Goal: Find specific page/section: Find specific page/section

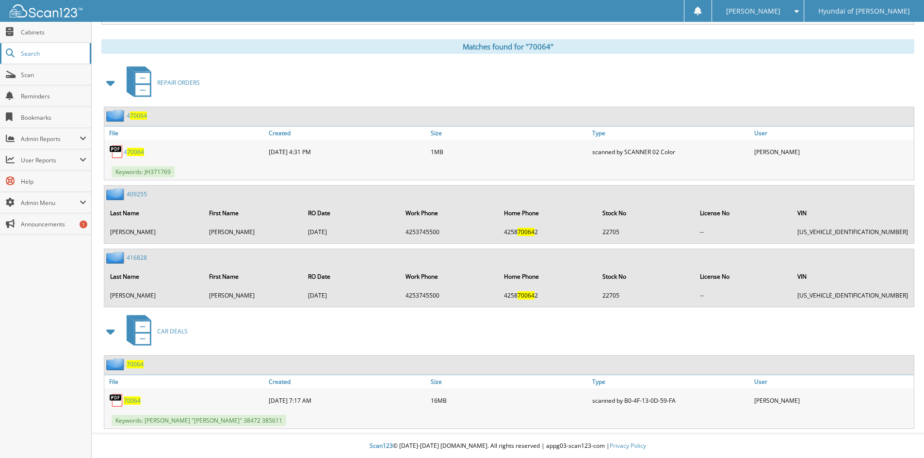
click at [36, 52] on span "Search" at bounding box center [53, 53] width 64 height 8
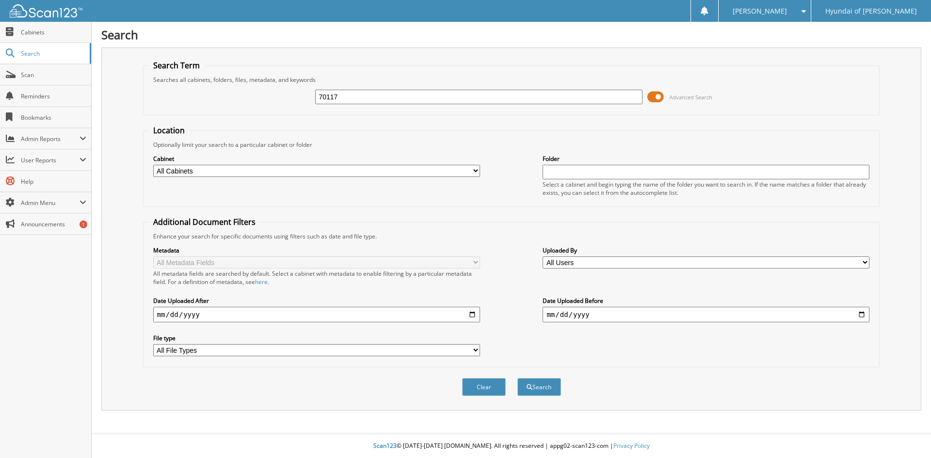
type input "70117"
click at [517, 378] on button "Search" at bounding box center [539, 387] width 44 height 18
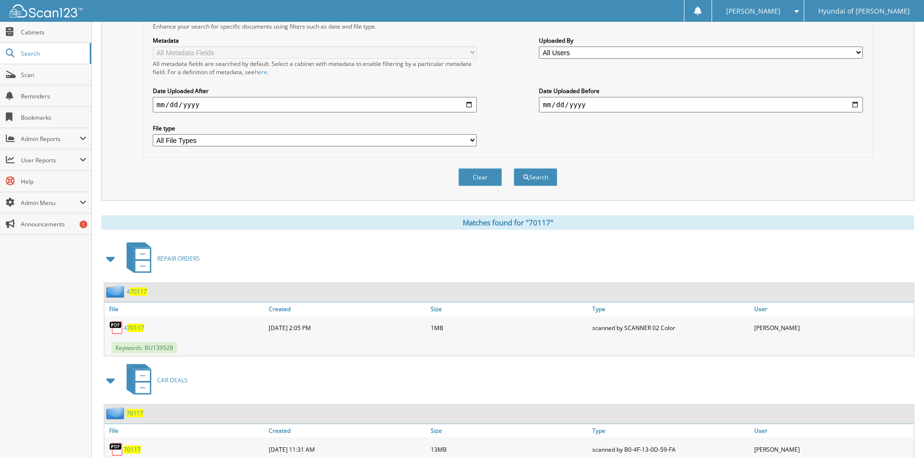
scroll to position [259, 0]
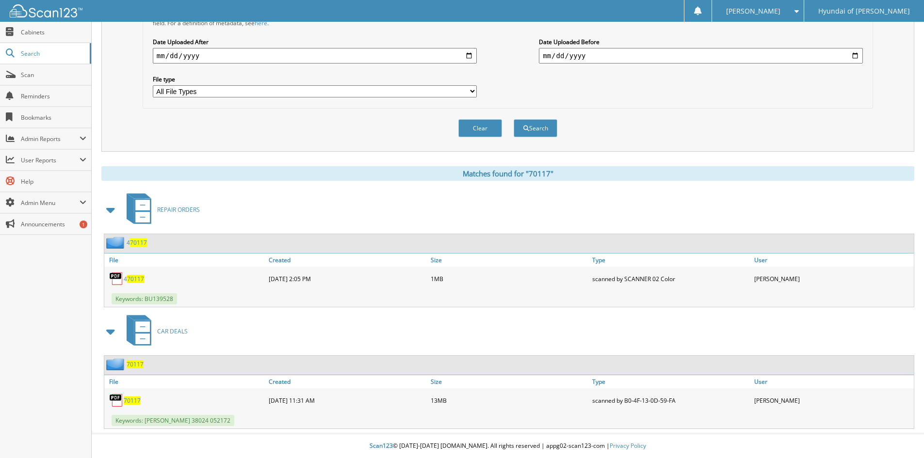
click at [134, 403] on span "70117" at bounding box center [132, 401] width 17 height 8
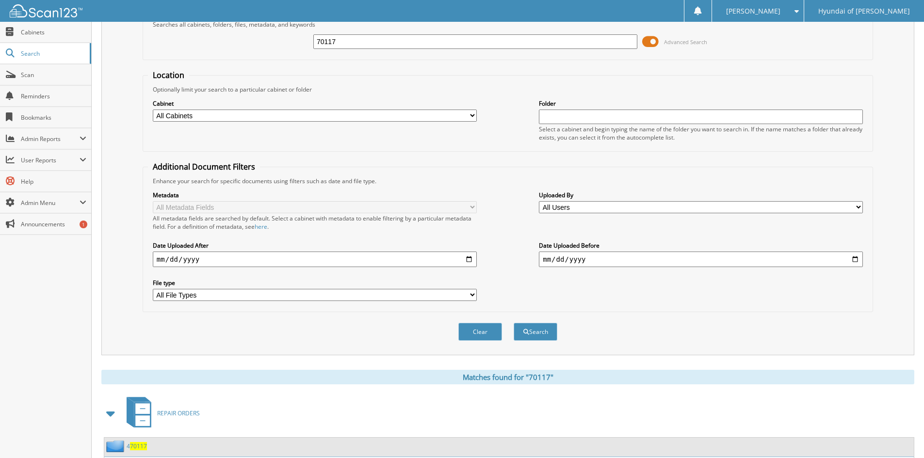
scroll to position [11, 0]
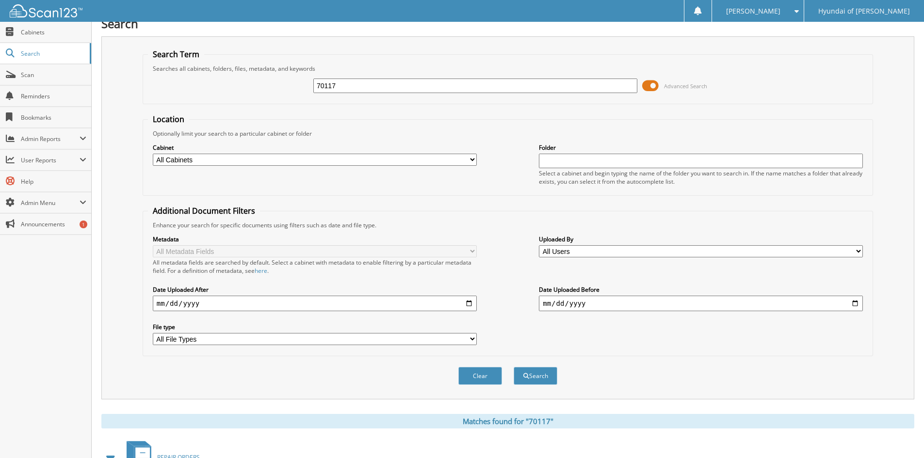
drag, startPoint x: 402, startPoint y: 88, endPoint x: 242, endPoint y: 94, distance: 159.7
click at [242, 94] on div "70117 Advanced Search" at bounding box center [508, 86] width 720 height 26
type input "70125"
click at [514, 367] on button "Search" at bounding box center [536, 376] width 44 height 18
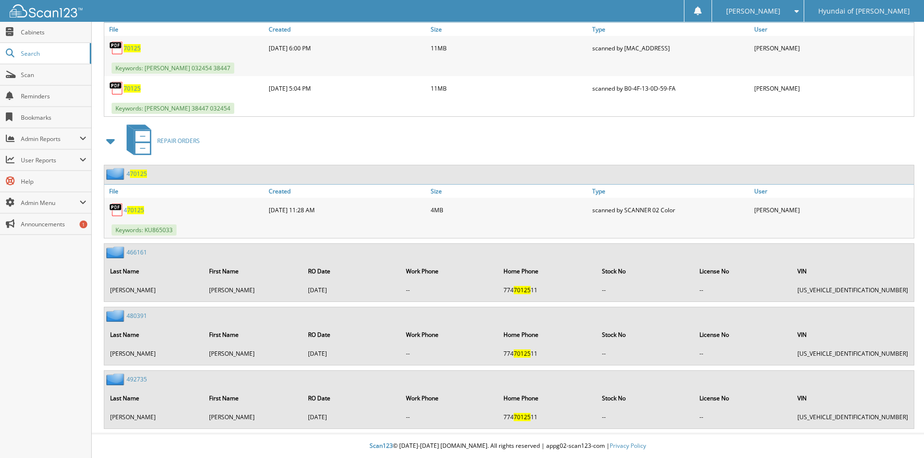
scroll to position [402, 0]
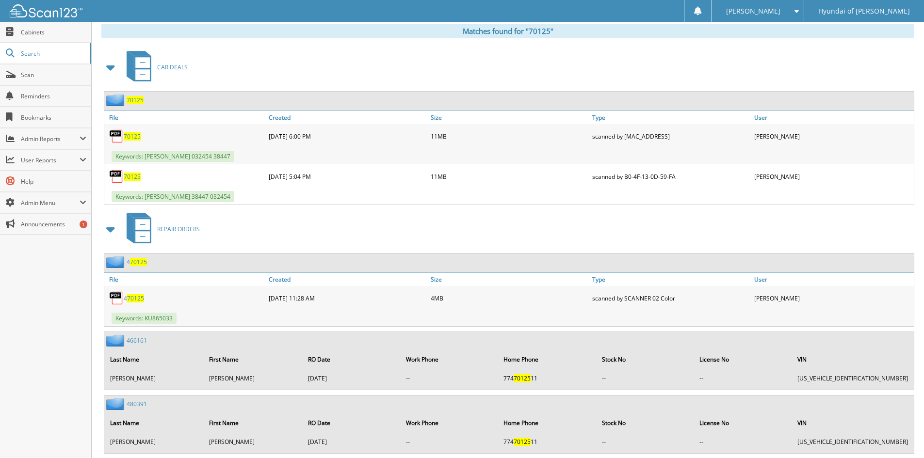
click at [131, 137] on span "70125" at bounding box center [132, 136] width 17 height 8
click at [26, 55] on span "Search" at bounding box center [53, 53] width 64 height 8
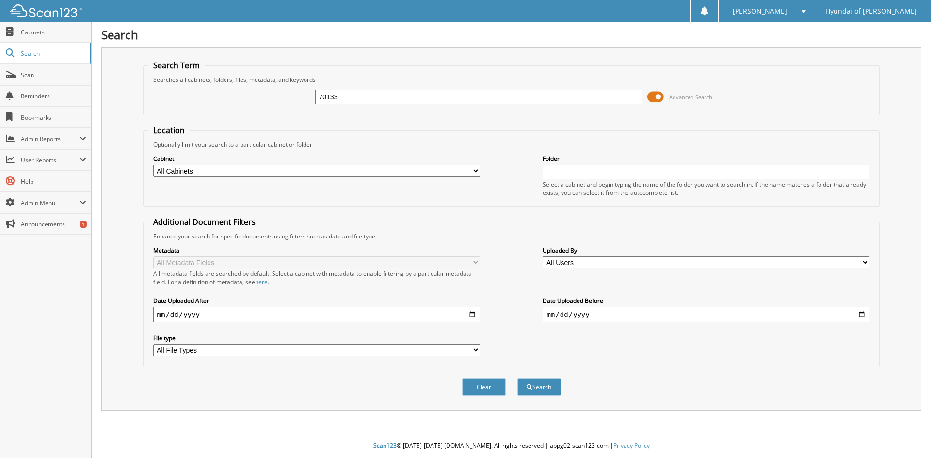
type input "70133"
click at [517, 378] on button "Search" at bounding box center [539, 387] width 44 height 18
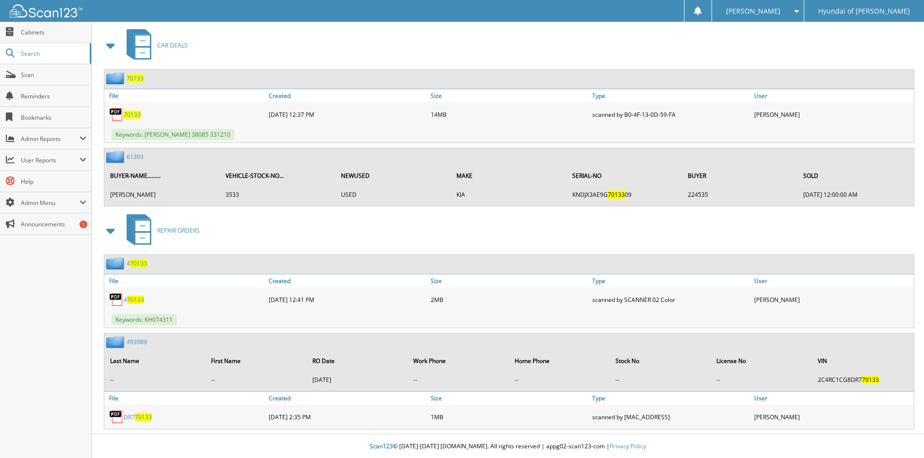
scroll to position [424, 0]
click at [131, 115] on span "70133" at bounding box center [132, 114] width 17 height 8
click at [36, 52] on span "Search" at bounding box center [53, 53] width 64 height 8
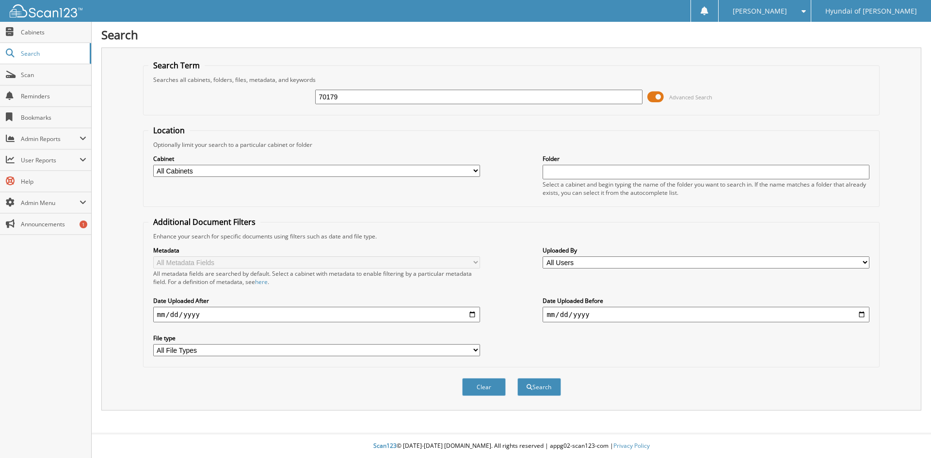
type input "70179"
click at [517, 378] on button "Search" at bounding box center [539, 387] width 44 height 18
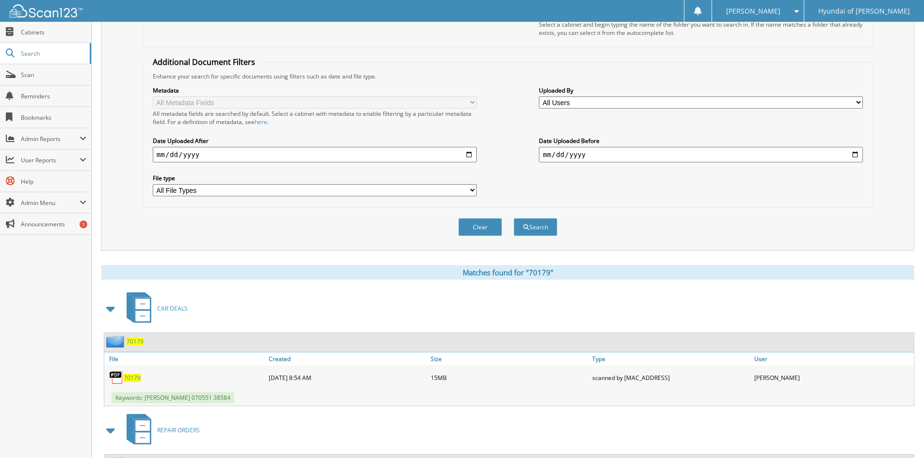
scroll to position [259, 0]
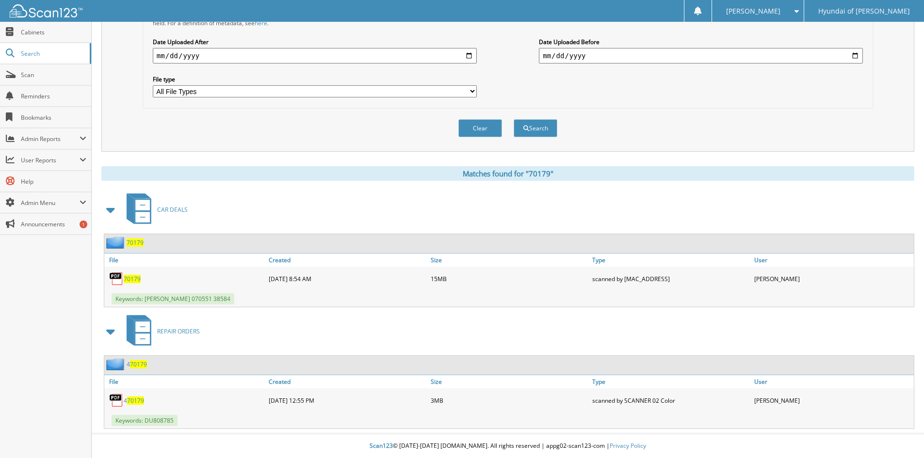
click at [130, 278] on span "70179" at bounding box center [132, 279] width 17 height 8
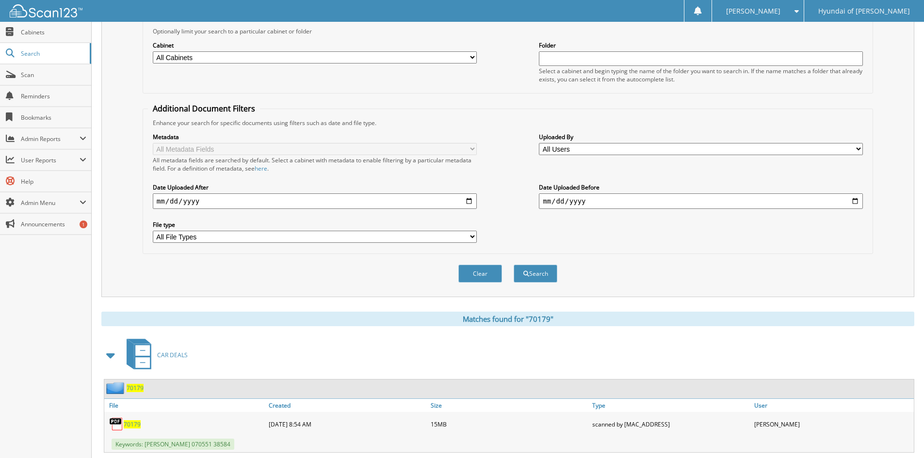
scroll to position [0, 0]
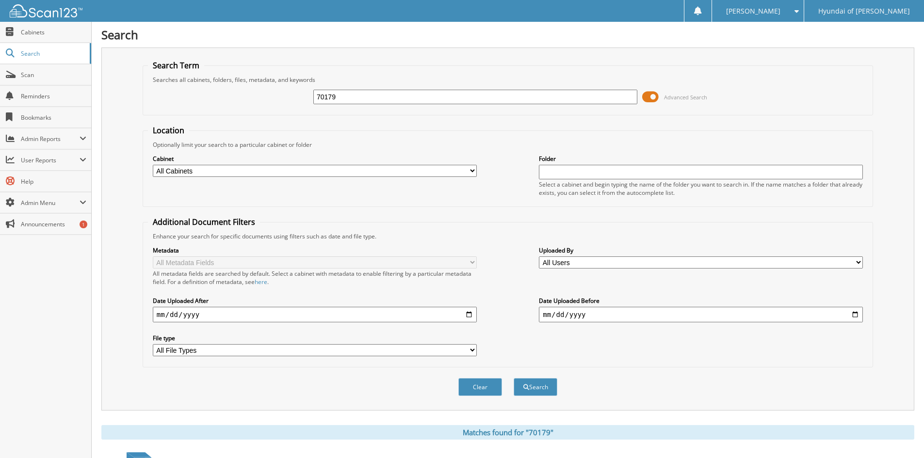
drag, startPoint x: 392, startPoint y: 101, endPoint x: 203, endPoint y: 96, distance: 189.7
click at [203, 96] on div "70179 Advanced Search" at bounding box center [508, 97] width 720 height 26
type input "70183"
click at [514, 378] on button "Search" at bounding box center [536, 387] width 44 height 18
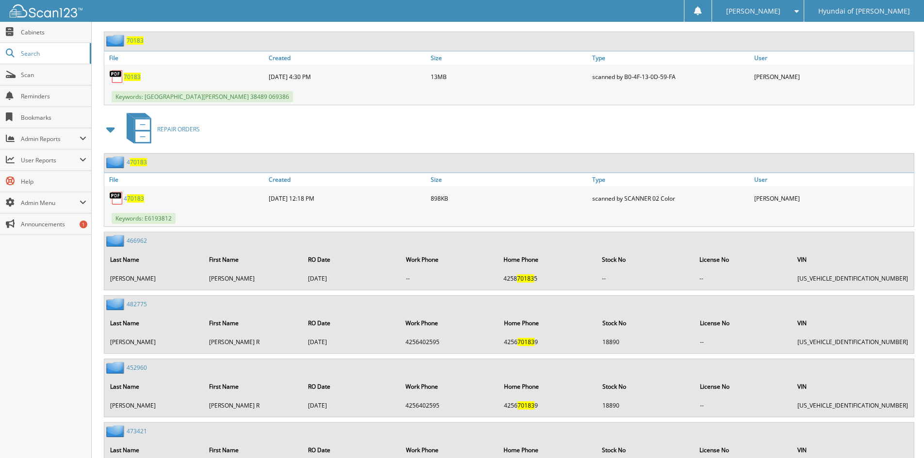
scroll to position [463, 0]
click at [132, 73] on span "70183" at bounding box center [132, 75] width 17 height 8
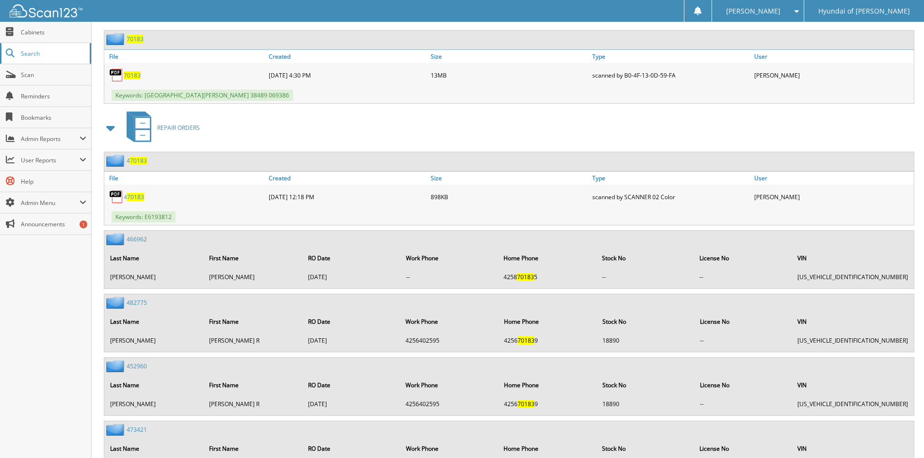
click at [30, 55] on span "Search" at bounding box center [53, 53] width 64 height 8
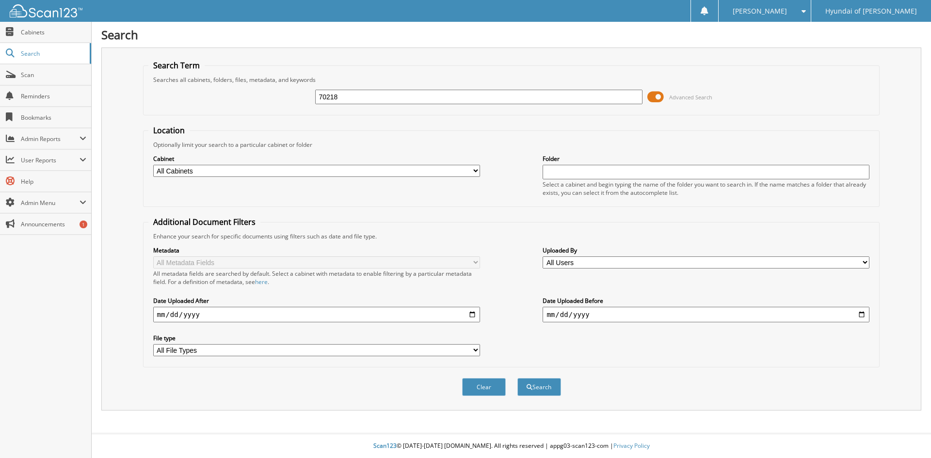
type input "70218"
click at [517, 378] on button "Search" at bounding box center [539, 387] width 44 height 18
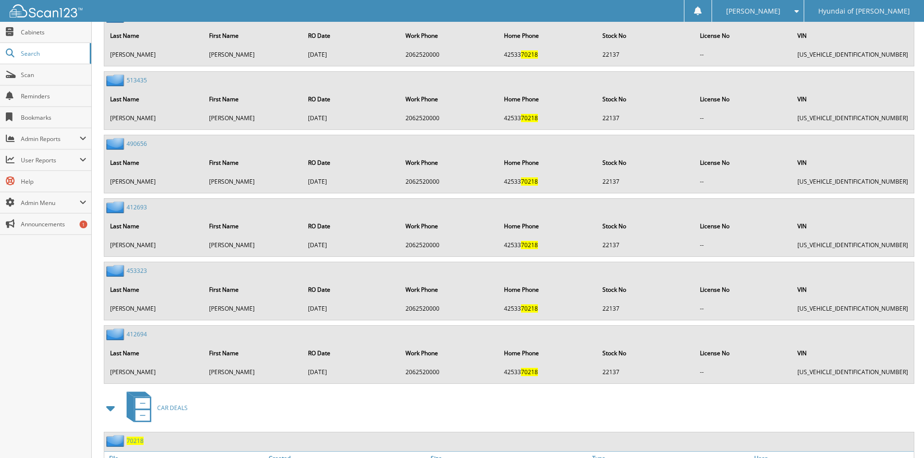
scroll to position [1339, 0]
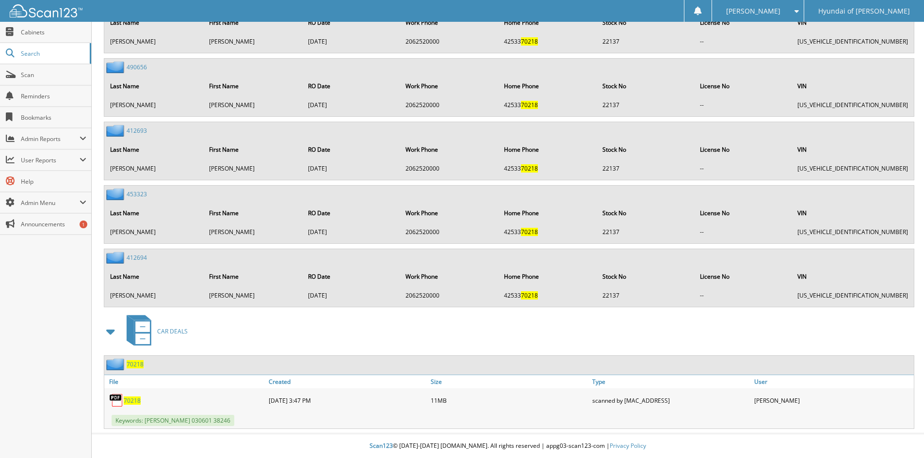
click at [136, 401] on span "70218" at bounding box center [132, 401] width 17 height 8
